Goal: Task Accomplishment & Management: Manage account settings

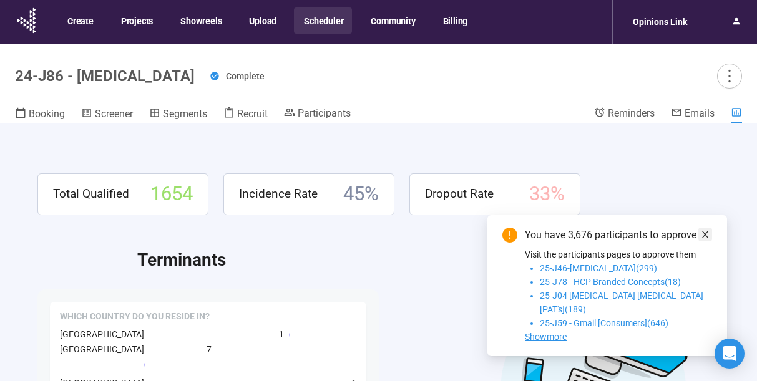
click at [705, 239] on icon "close" at bounding box center [705, 234] width 9 height 9
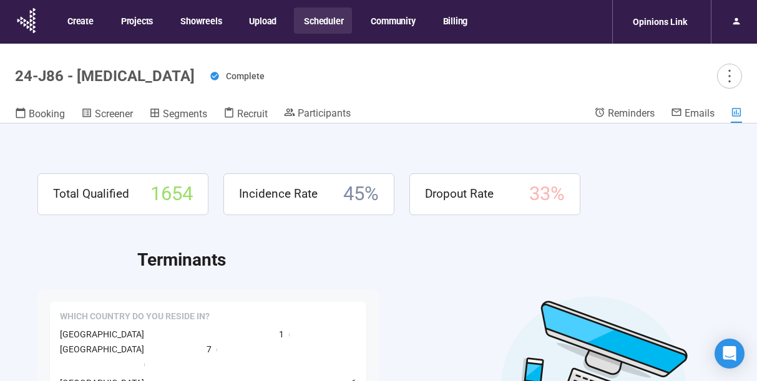
click at [314, 22] on button "Scheduler" at bounding box center [323, 20] width 58 height 26
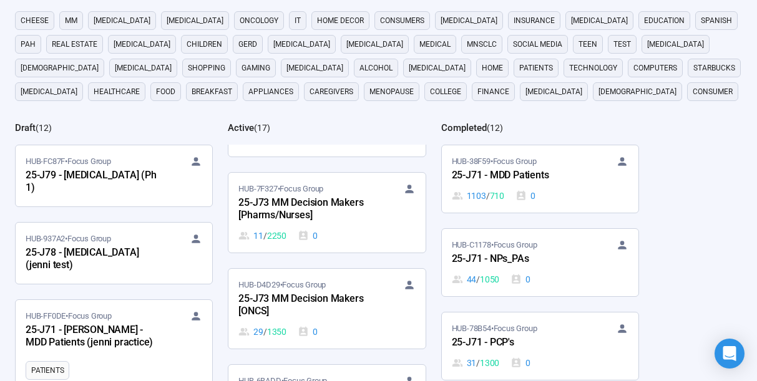
scroll to position [712, 0]
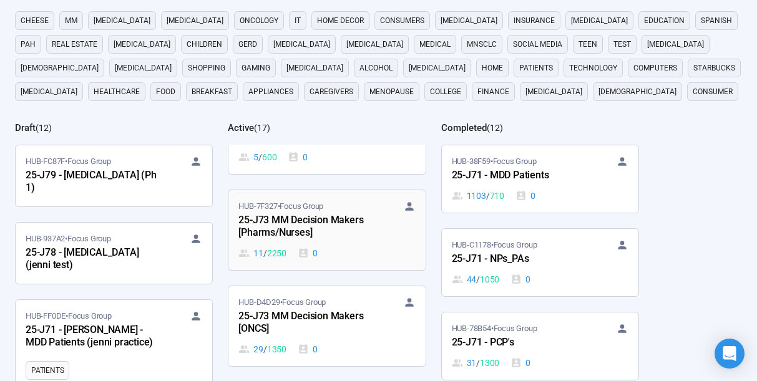
click at [290, 223] on div "25-J73 MM Decision Makers [Pharms/Nurses]" at bounding box center [306, 227] width 137 height 29
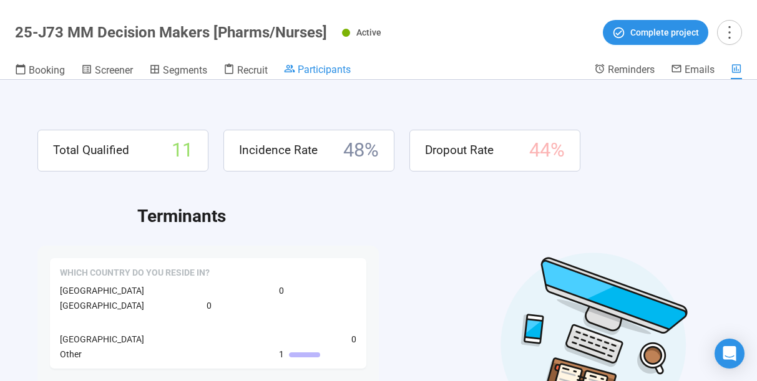
click at [318, 69] on span "Participants" at bounding box center [324, 70] width 53 height 12
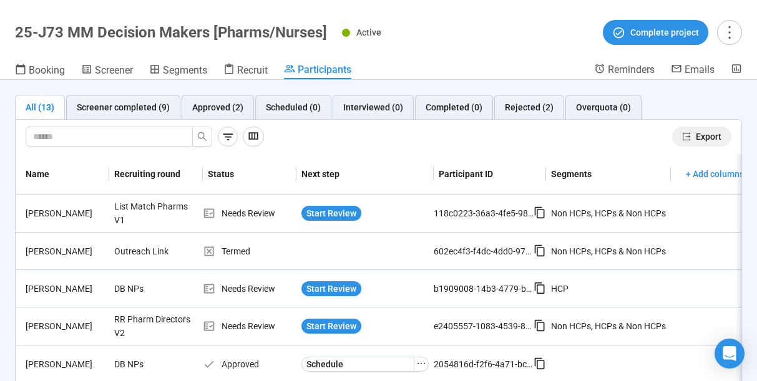
click at [700, 135] on span "Export" at bounding box center [709, 137] width 26 height 14
